Goal: Navigation & Orientation: Find specific page/section

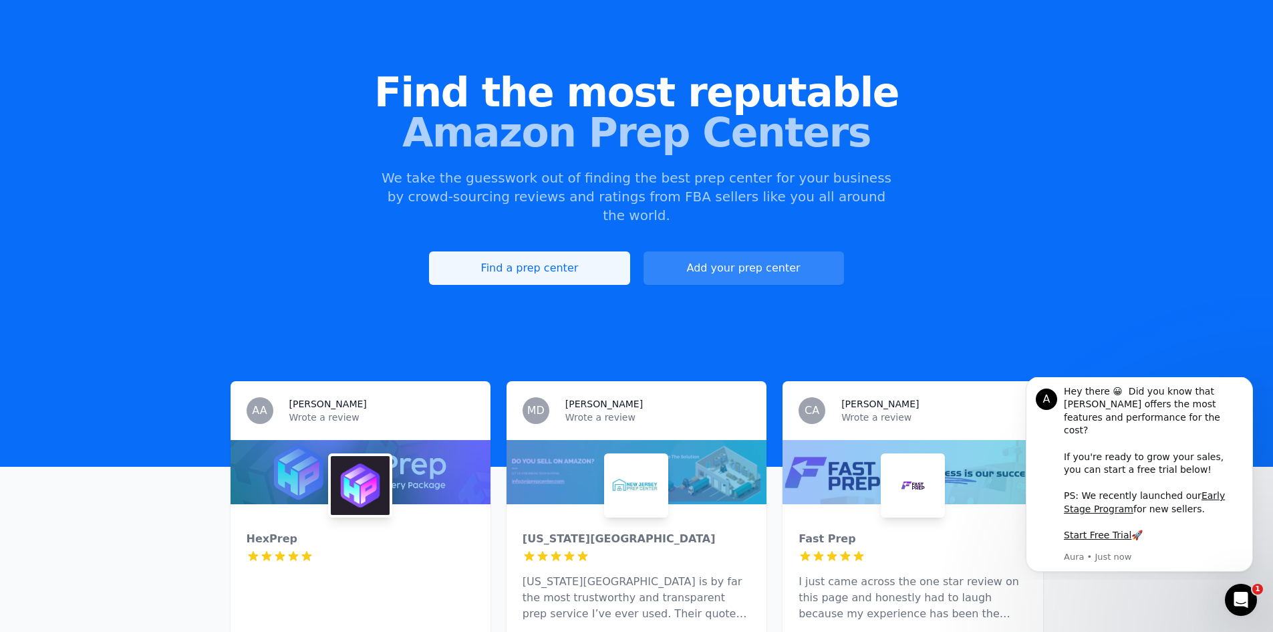
click at [536, 251] on link "Find a prep center" at bounding box center [529, 267] width 201 height 33
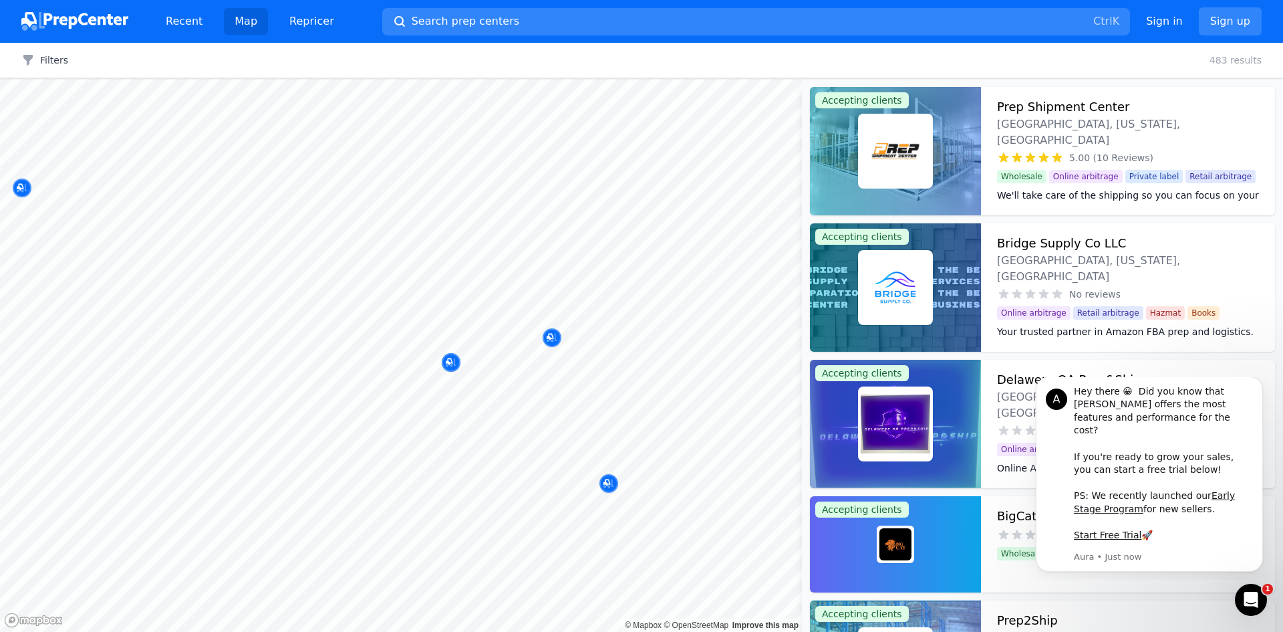
click at [548, 335] on div at bounding box center [613, 331] width 257 height 11
click at [549, 339] on icon "Map marker" at bounding box center [550, 337] width 7 height 7
click at [936, 128] on div at bounding box center [895, 151] width 171 height 128
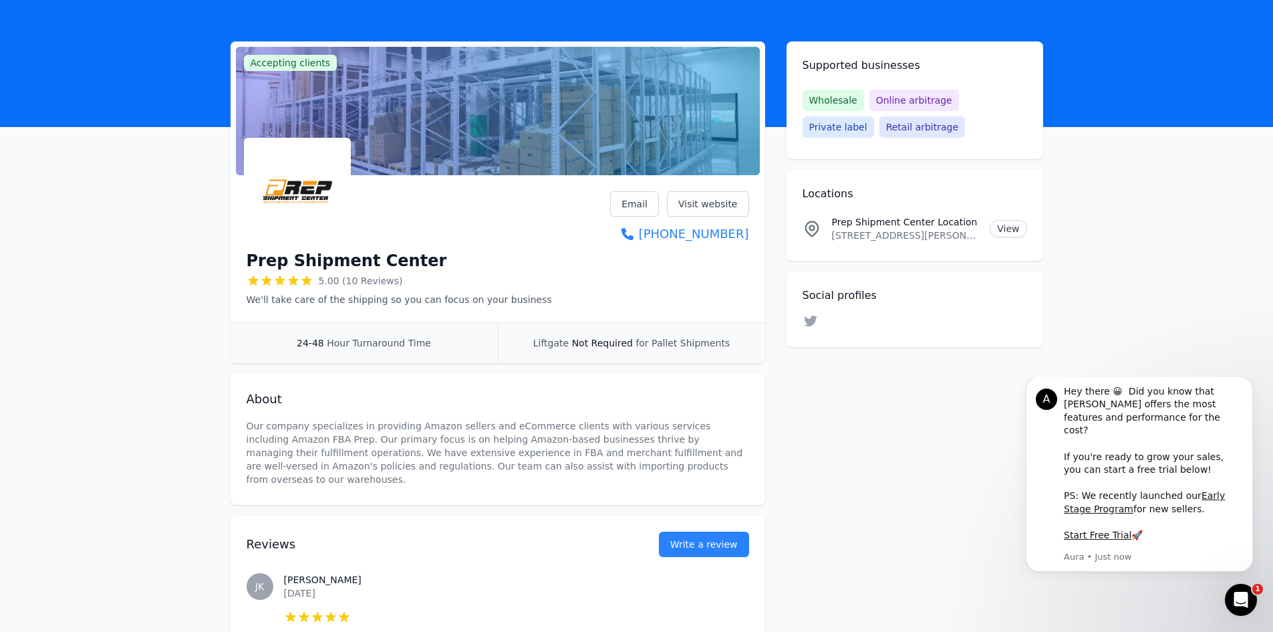
scroll to position [67, 0]
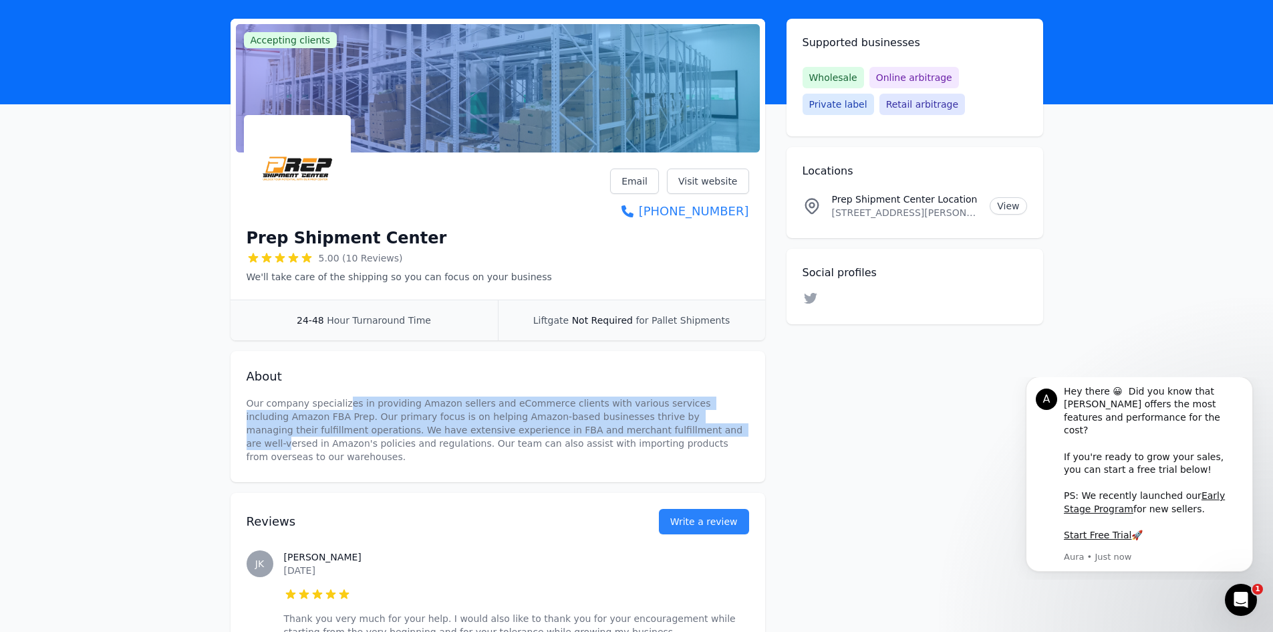
drag, startPoint x: 340, startPoint y: 409, endPoint x: 533, endPoint y: 423, distance: 194.3
click at [531, 423] on p "Our company specializes in providing Amazon sellers and eCommerce clients with …" at bounding box center [498, 429] width 503 height 67
click at [288, 412] on p "Our company specializes in providing Amazon sellers and eCommerce clients with …" at bounding box center [498, 429] width 503 height 67
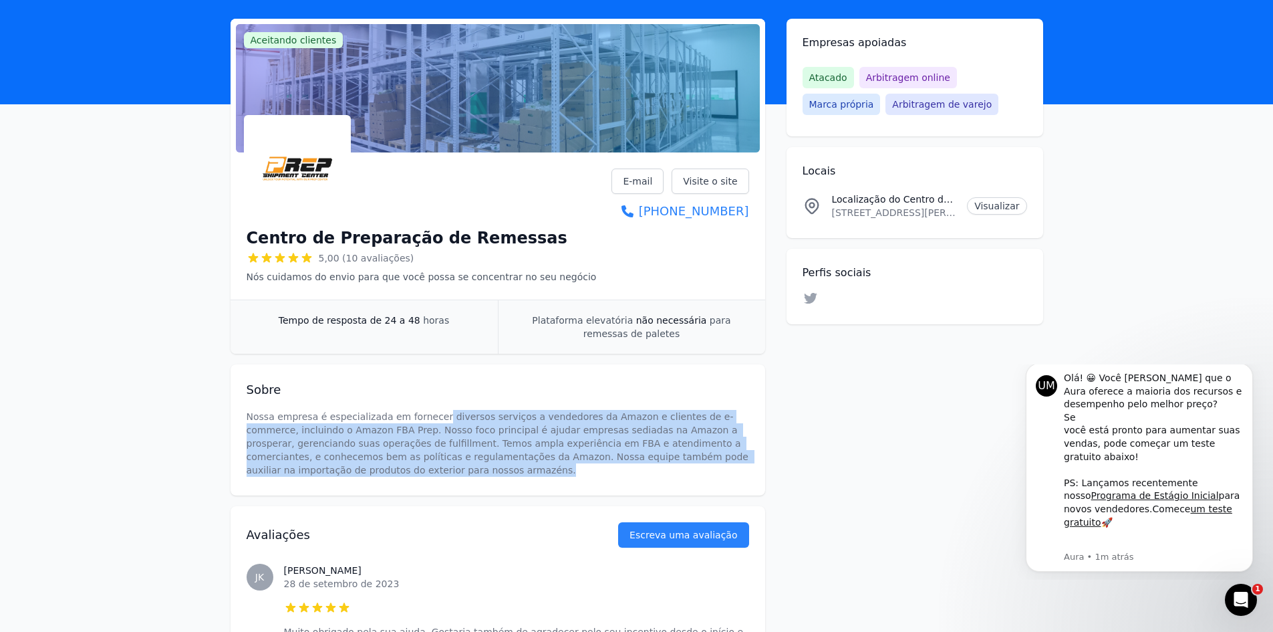
drag, startPoint x: 426, startPoint y: 417, endPoint x: 467, endPoint y: 476, distance: 71.6
click at [467, 476] on p "Nossa empresa é especializada em fornecer diversos serviços a vendedores da Ama…" at bounding box center [498, 443] width 503 height 67
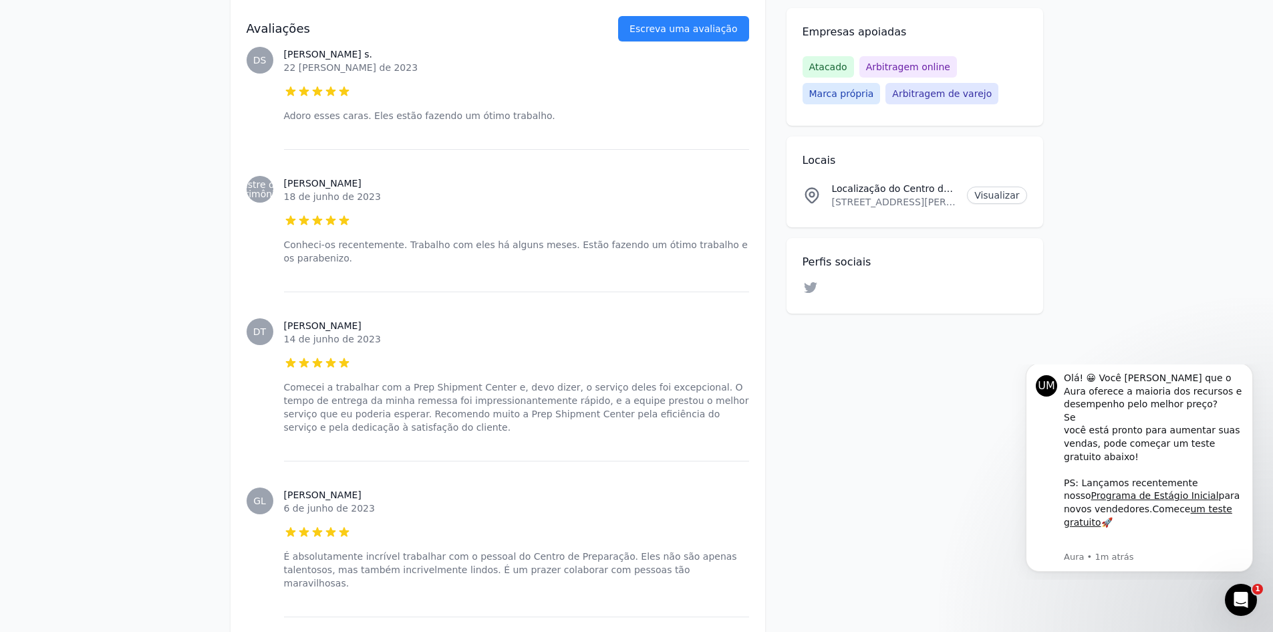
scroll to position [869, 0]
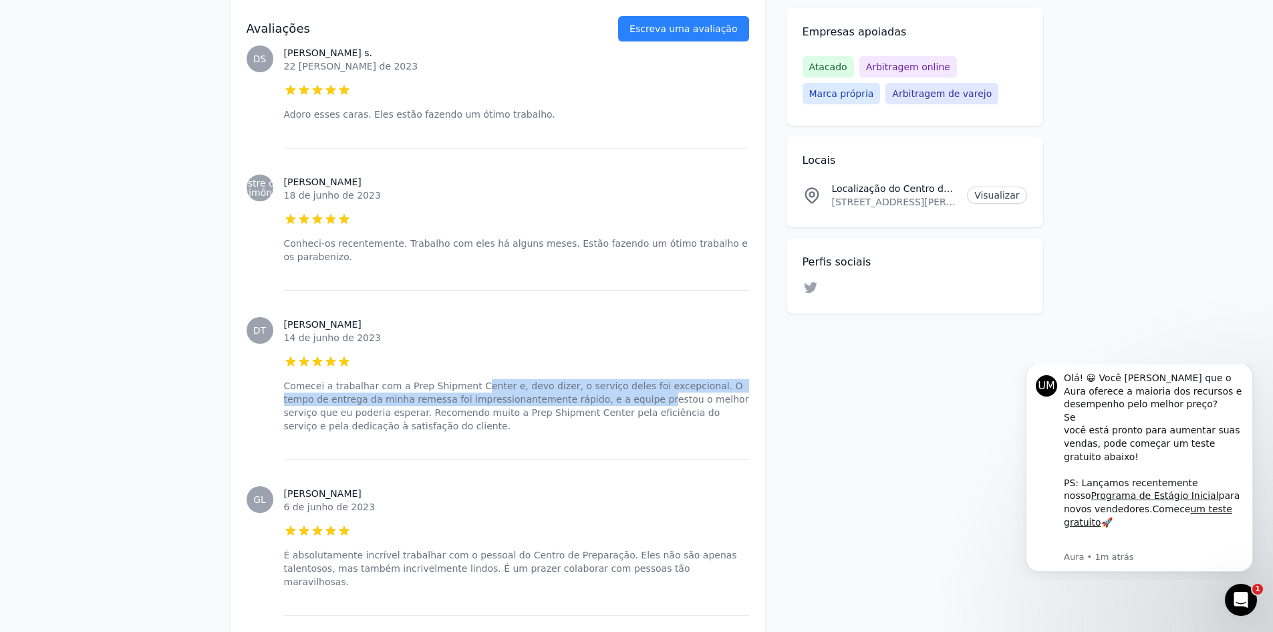
drag, startPoint x: 468, startPoint y: 402, endPoint x: 589, endPoint y: 414, distance: 121.6
click at [589, 414] on font "Comecei a trabalhar com a Prep Shipment Center e, devo dizer, o serviço deles f…" at bounding box center [518, 405] width 468 height 51
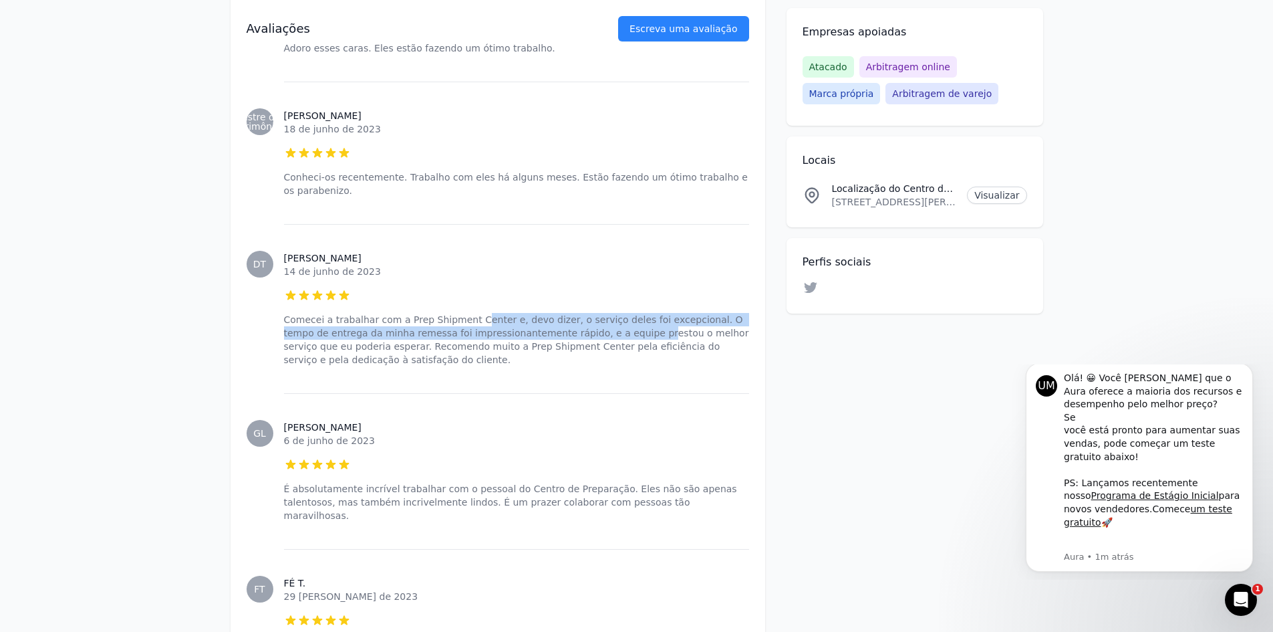
scroll to position [936, 0]
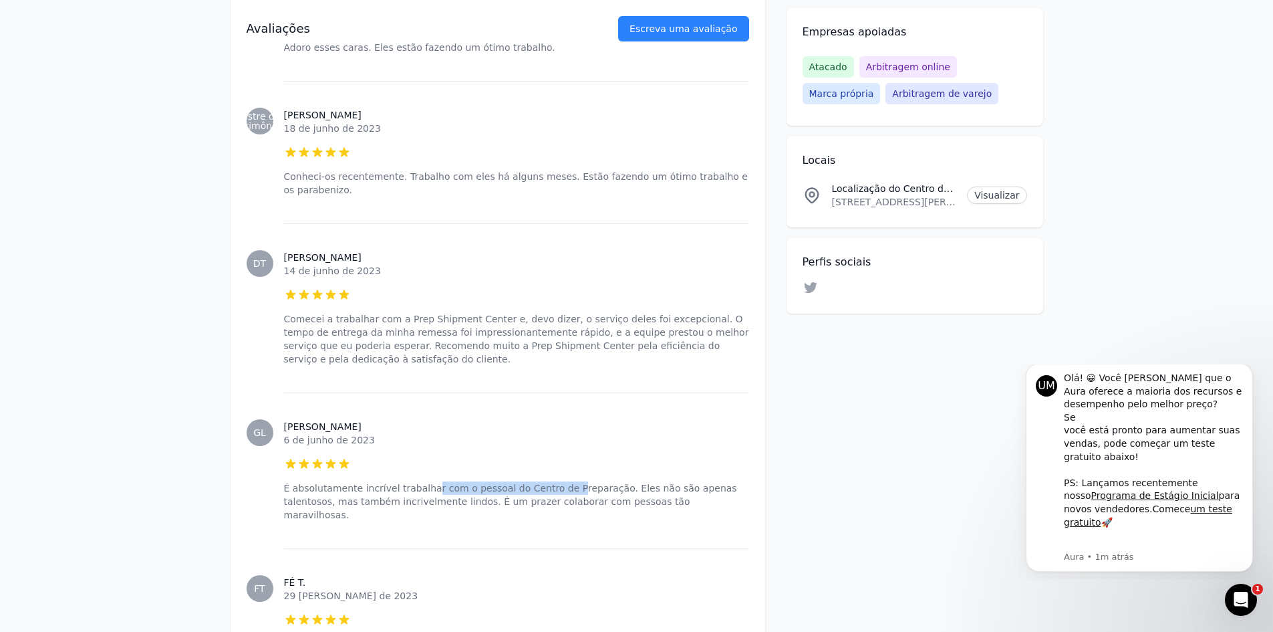
drag, startPoint x: 418, startPoint y: 495, endPoint x: 552, endPoint y: 505, distance: 134.1
click at [552, 505] on font "É absolutamente incrível trabalhar com o pessoal do Centro de Preparação. Eles …" at bounding box center [512, 501] width 456 height 37
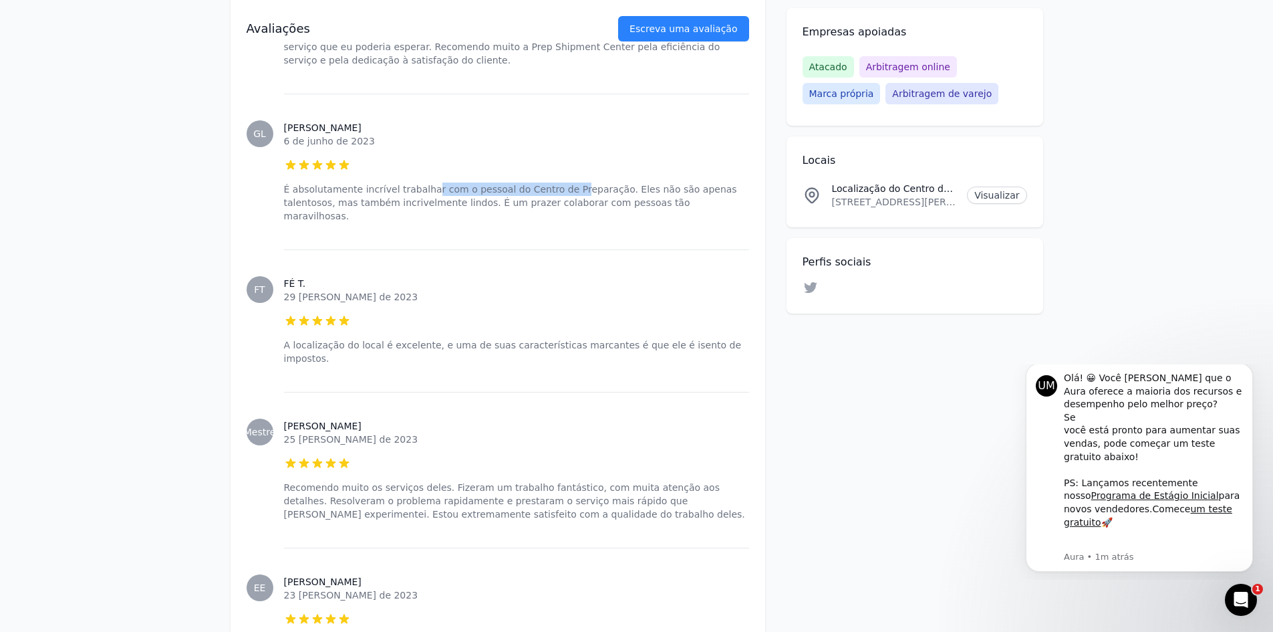
scroll to position [1270, 0]
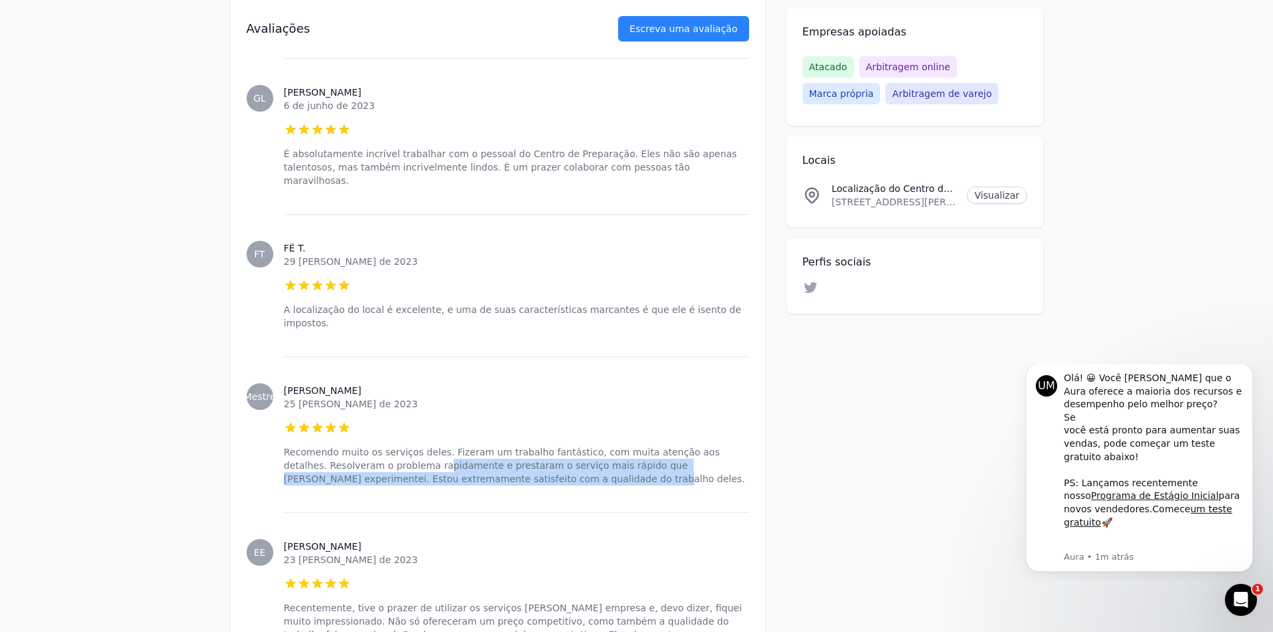
drag, startPoint x: 394, startPoint y: 447, endPoint x: 534, endPoint y: 477, distance: 143.5
click at [534, 477] on div "[PERSON_NAME] 25 [PERSON_NAME] de 2023 5 de 5 estrelas Recomendo muito os servi…" at bounding box center [516, 434] width 465 height 156
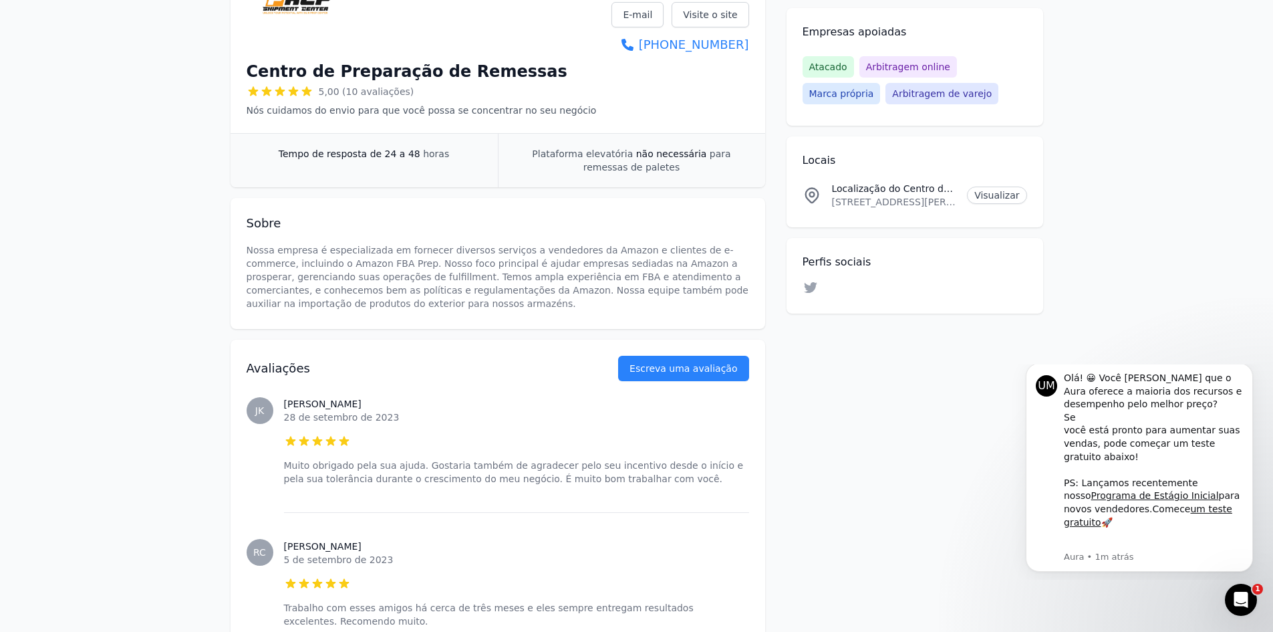
scroll to position [170, 0]
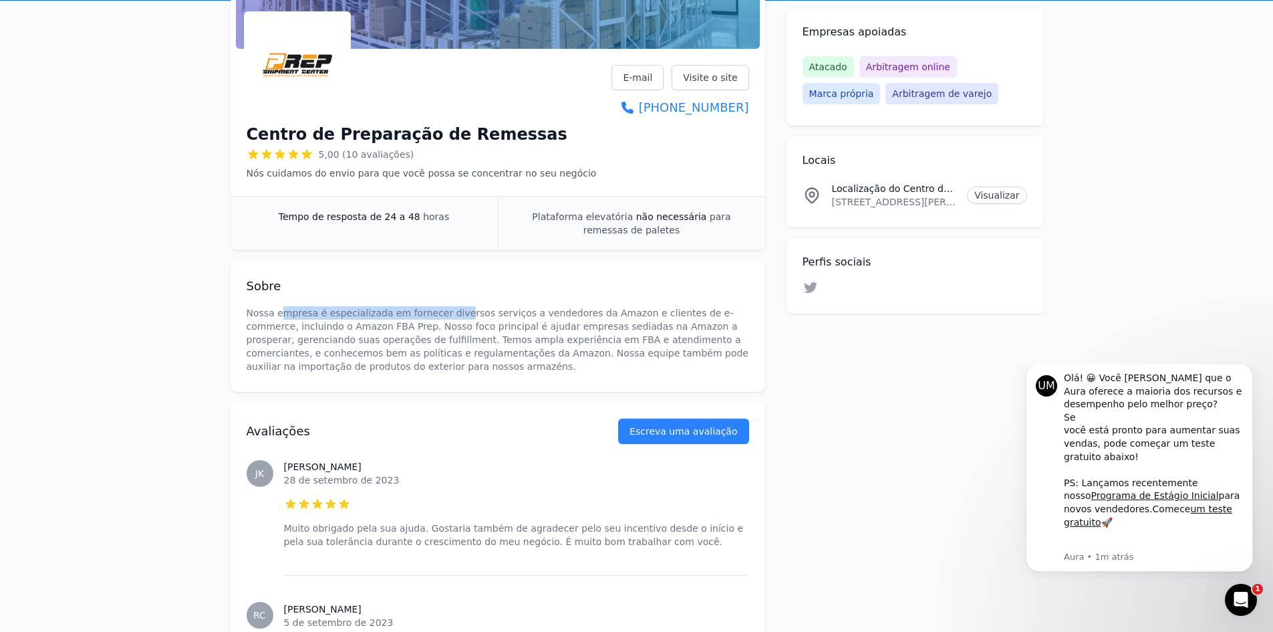
drag, startPoint x: 279, startPoint y: 319, endPoint x: 446, endPoint y: 316, distance: 167.1
click at [446, 316] on p "Nossa empresa é especializada em fornecer diversos serviços a vendedores da Ama…" at bounding box center [498, 339] width 503 height 67
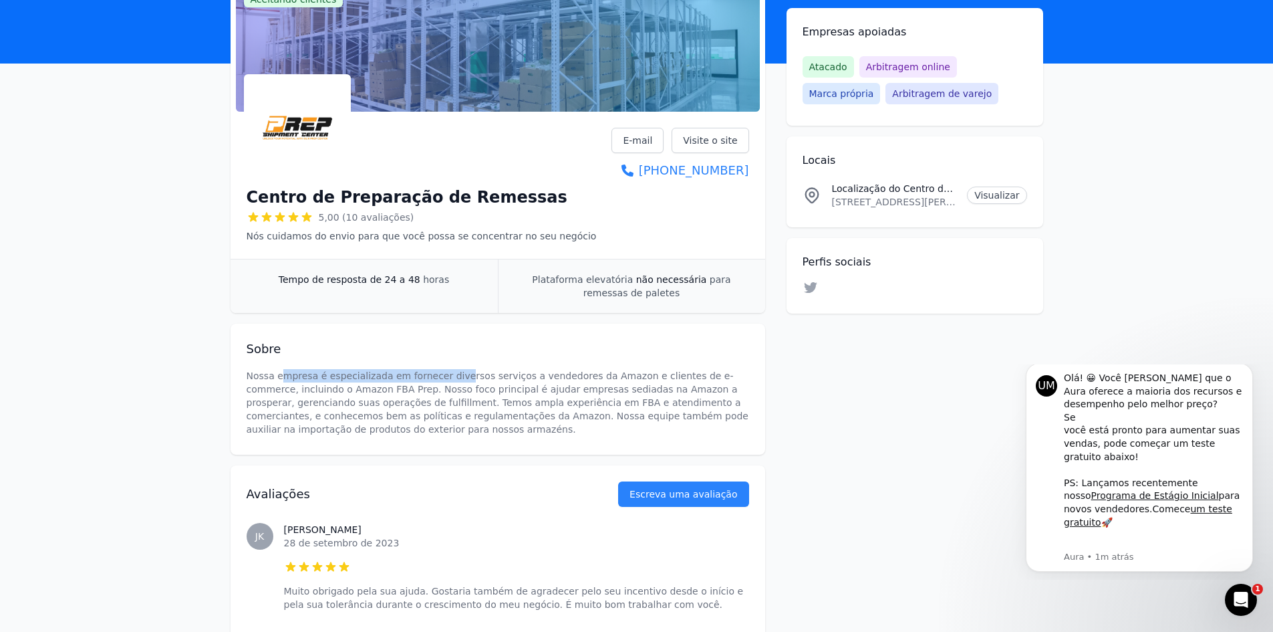
scroll to position [0, 0]
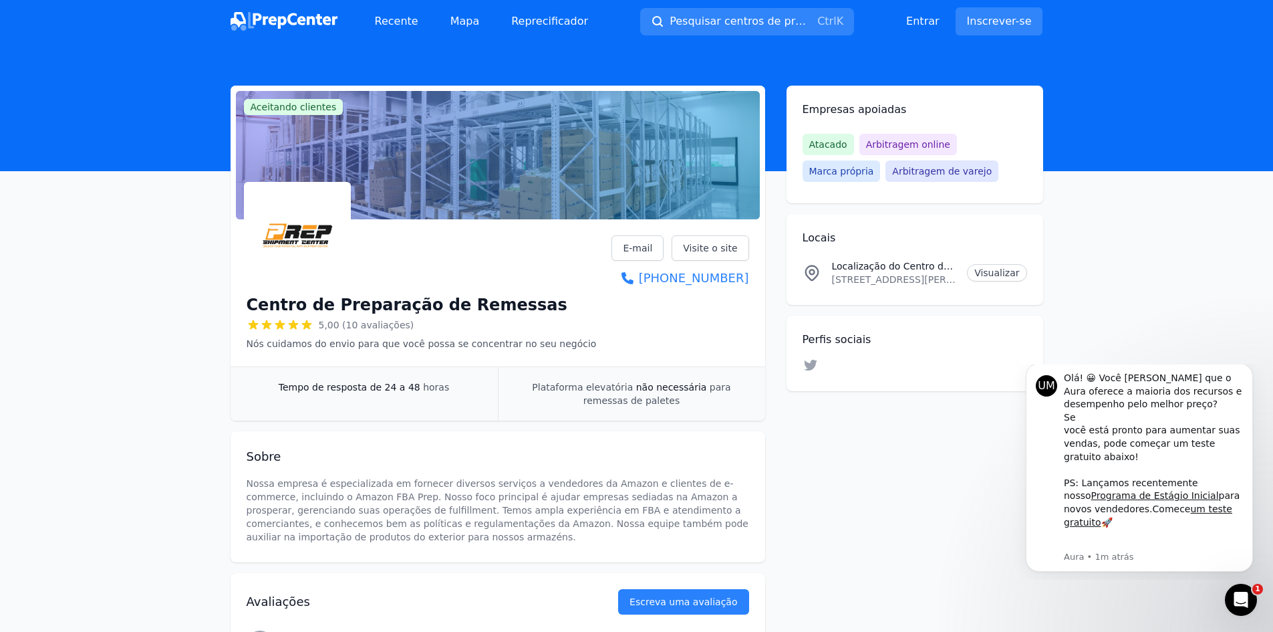
click at [366, 245] on div at bounding box center [422, 235] width 350 height 107
click at [309, 112] on font "Aceitando clientes" at bounding box center [294, 107] width 86 height 11
click at [527, 170] on div at bounding box center [498, 155] width 524 height 128
click at [711, 245] on font "Visite o site" at bounding box center [710, 248] width 54 height 11
click at [326, 217] on img at bounding box center [298, 235] width 102 height 102
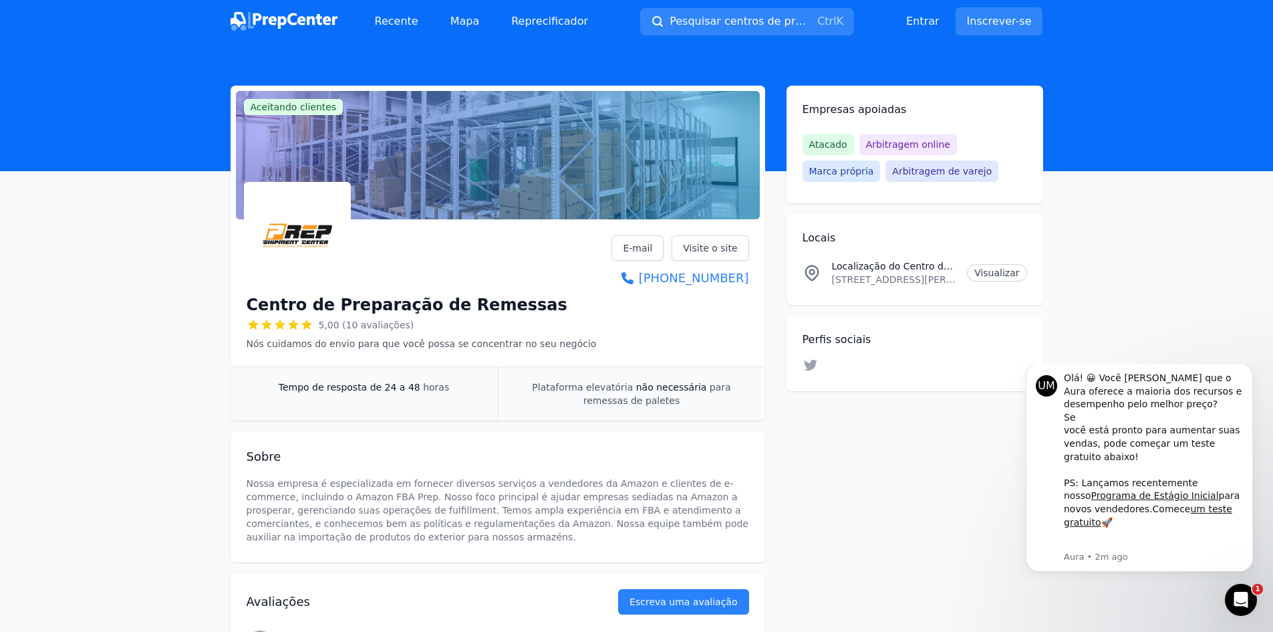
drag, startPoint x: 817, startPoint y: 467, endPoint x: 809, endPoint y: 454, distance: 14.1
click at [283, 199] on img at bounding box center [298, 235] width 102 height 102
click at [255, 28] on img at bounding box center [284, 21] width 107 height 19
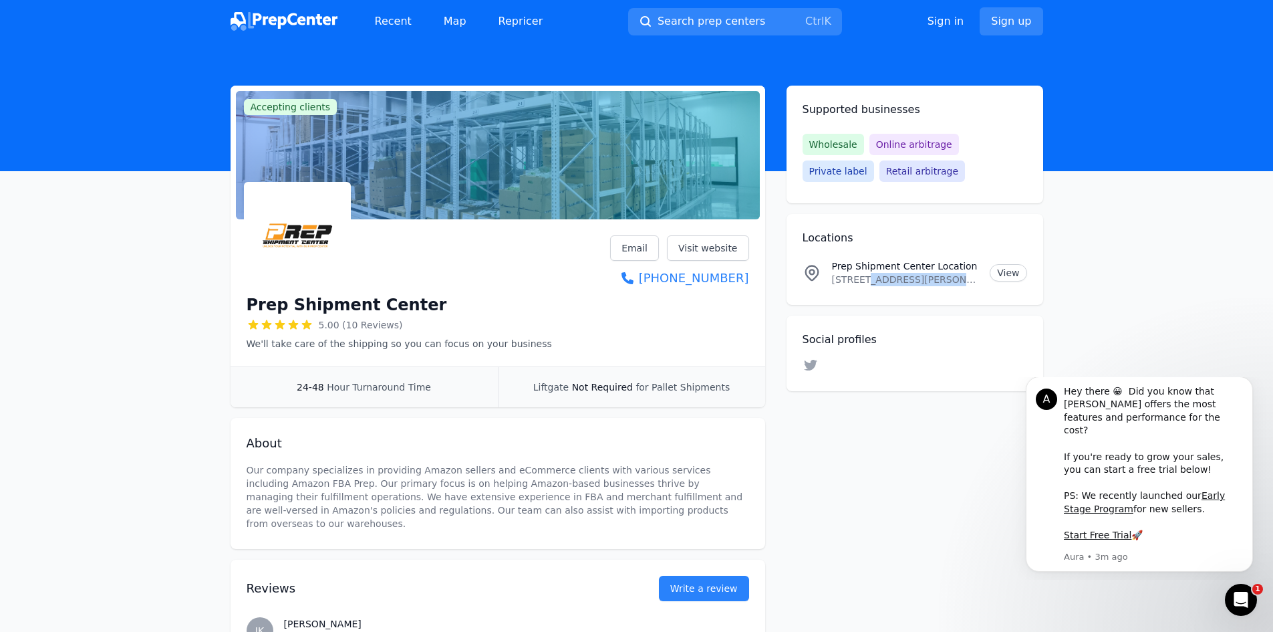
drag, startPoint x: 863, startPoint y: 274, endPoint x: 931, endPoint y: 275, distance: 68.2
click at [931, 275] on p "[STREET_ADDRESS][PERSON_NAME][US_STATE]" at bounding box center [906, 279] width 148 height 13
click at [1011, 271] on link "View" at bounding box center [1008, 272] width 37 height 17
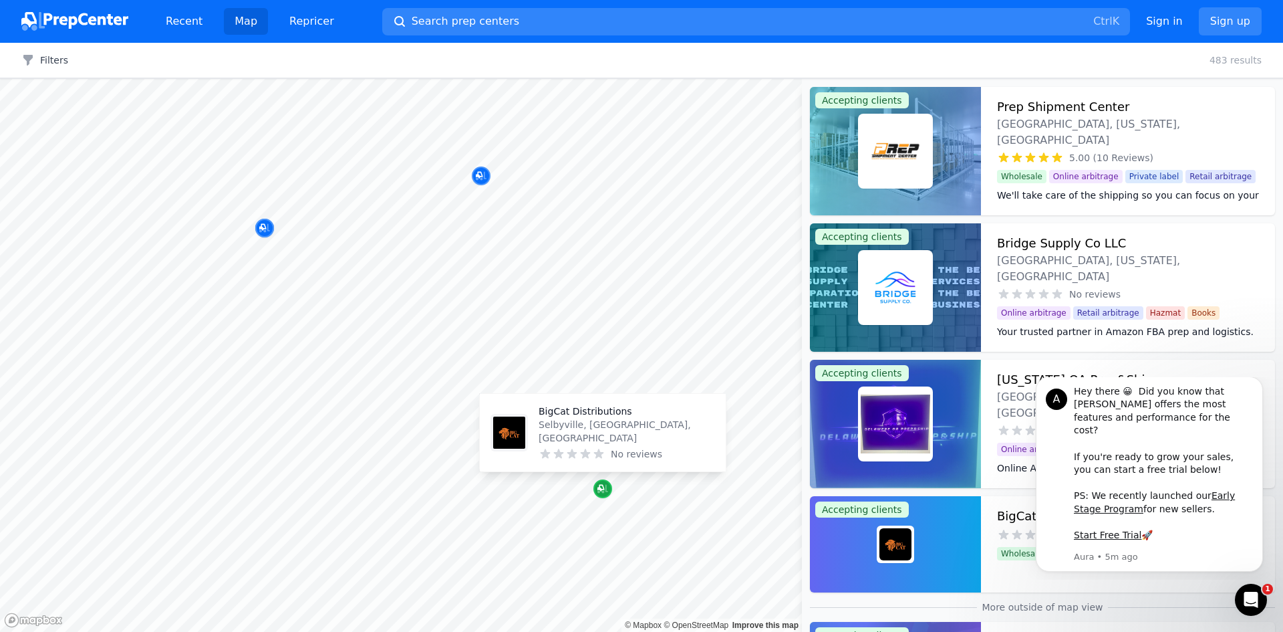
click at [600, 486] on icon "Map marker" at bounding box center [601, 488] width 7 height 7
click at [551, 416] on font "BigCat Distributions" at bounding box center [586, 411] width 94 height 11
